Goal: Obtain resource: Download file/media

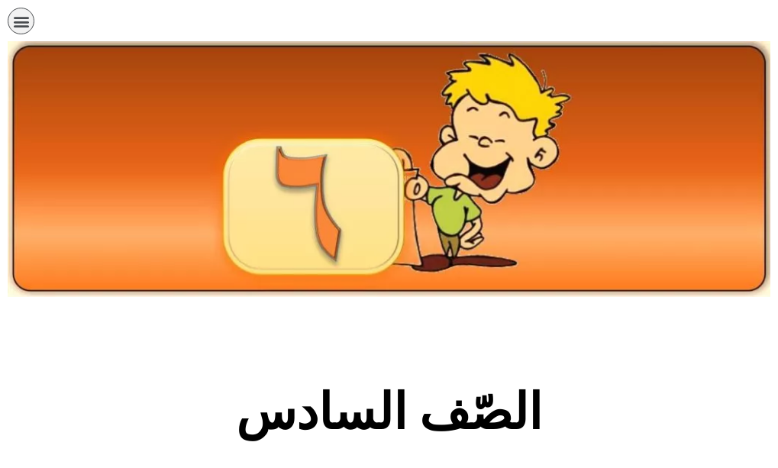
scroll to position [789, 0]
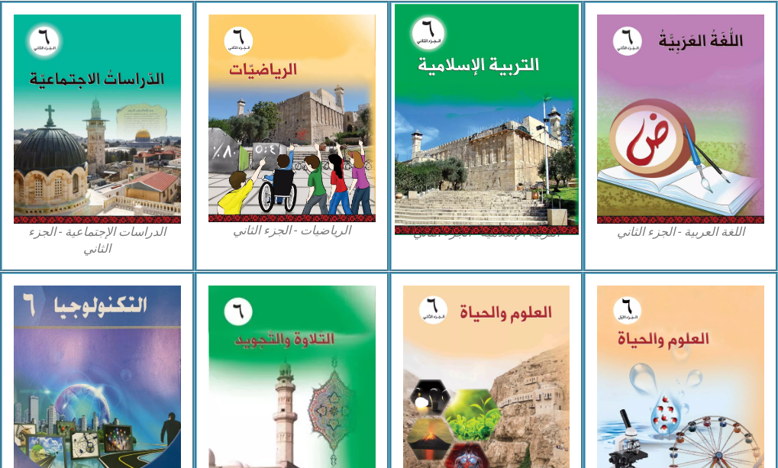
click at [507, 90] on img at bounding box center [487, 120] width 184 height 231
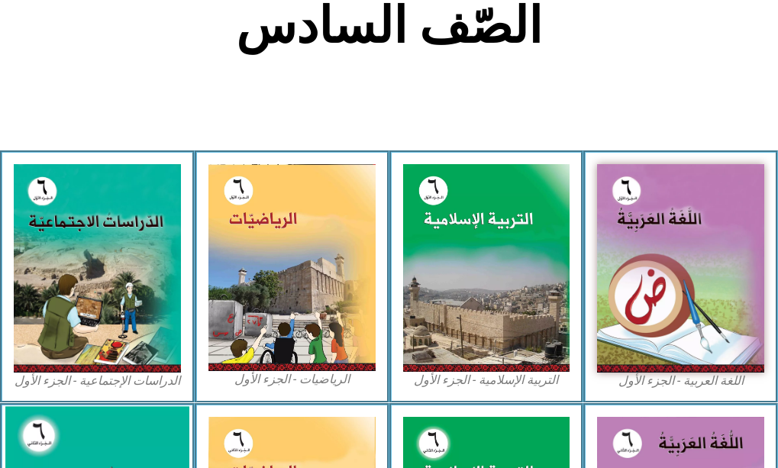
scroll to position [384, 0]
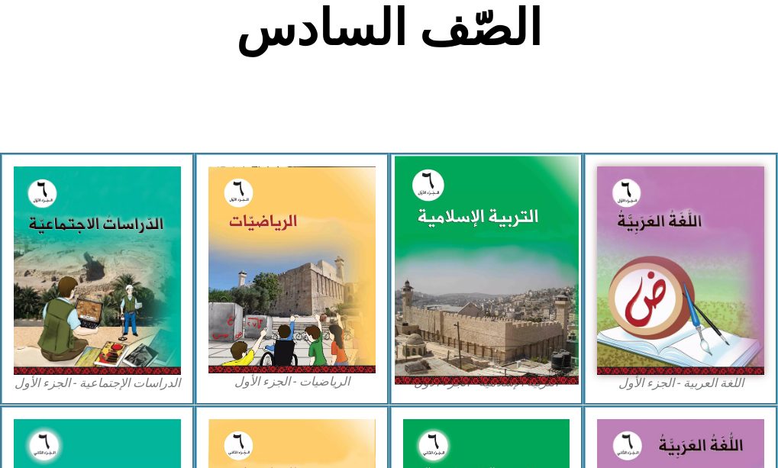
click at [439, 156] on img at bounding box center [487, 270] width 184 height 228
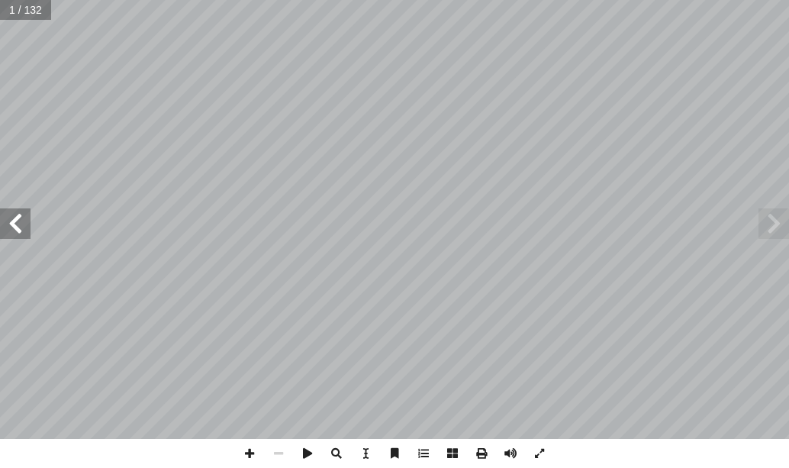
click at [21, 233] on span at bounding box center [15, 223] width 31 height 31
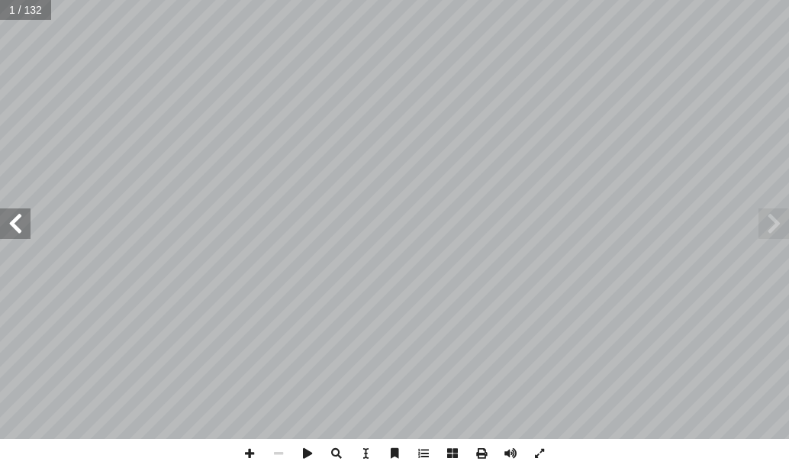
click at [21, 233] on span at bounding box center [15, 223] width 31 height 31
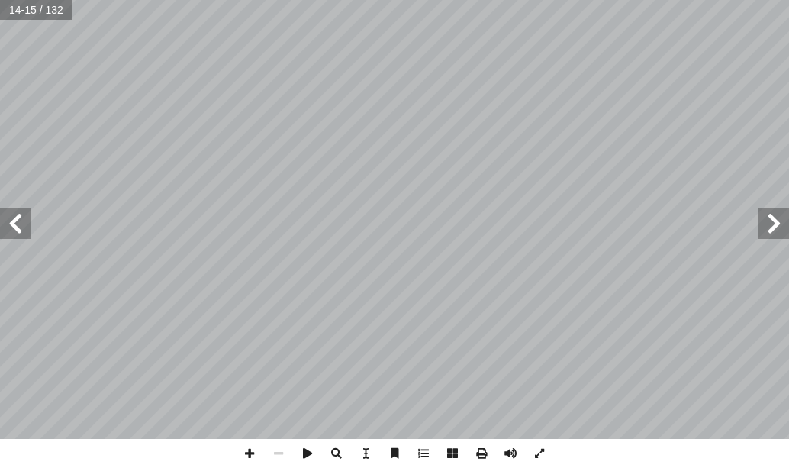
click at [21, 233] on span at bounding box center [15, 223] width 31 height 31
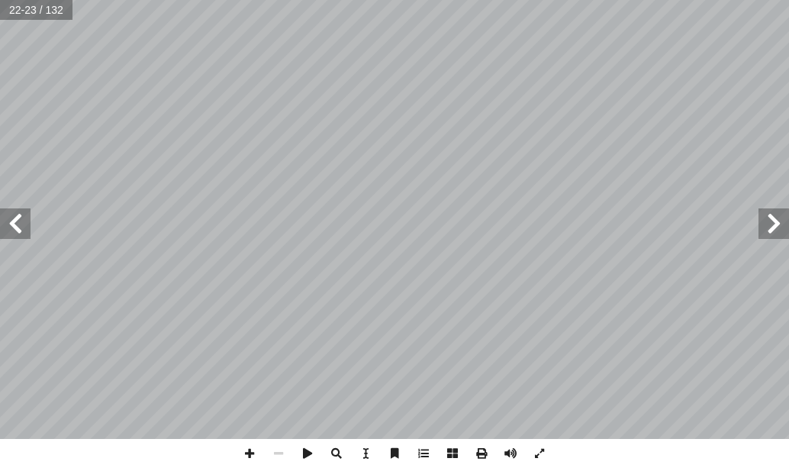
click at [21, 233] on span at bounding box center [15, 223] width 31 height 31
click at [16, 216] on span at bounding box center [15, 223] width 31 height 31
click at [481, 456] on span at bounding box center [481, 453] width 29 height 29
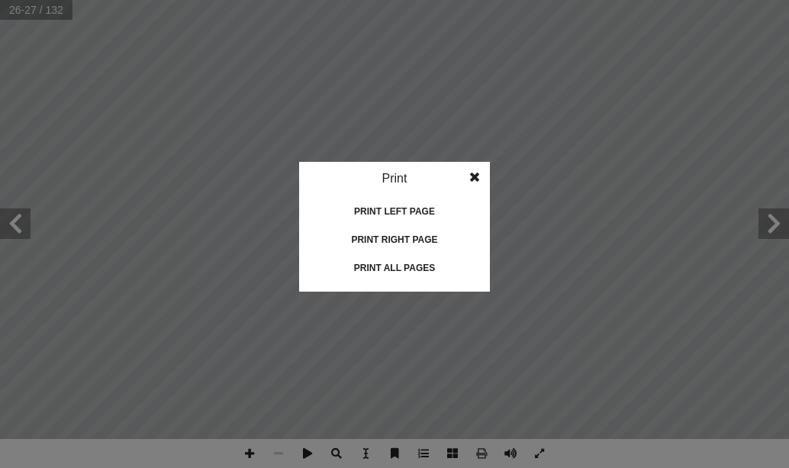
click at [399, 269] on div "Print all pages" at bounding box center [394, 268] width 153 height 24
